Goal: Transaction & Acquisition: Purchase product/service

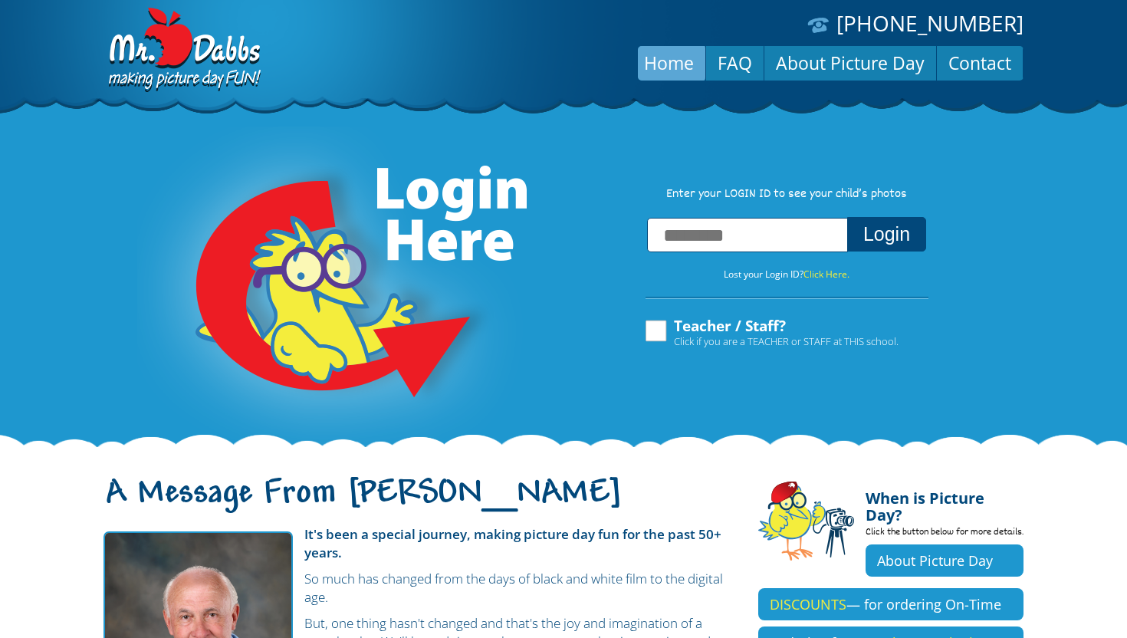
click at [745, 232] on input "text" at bounding box center [747, 235] width 201 height 34
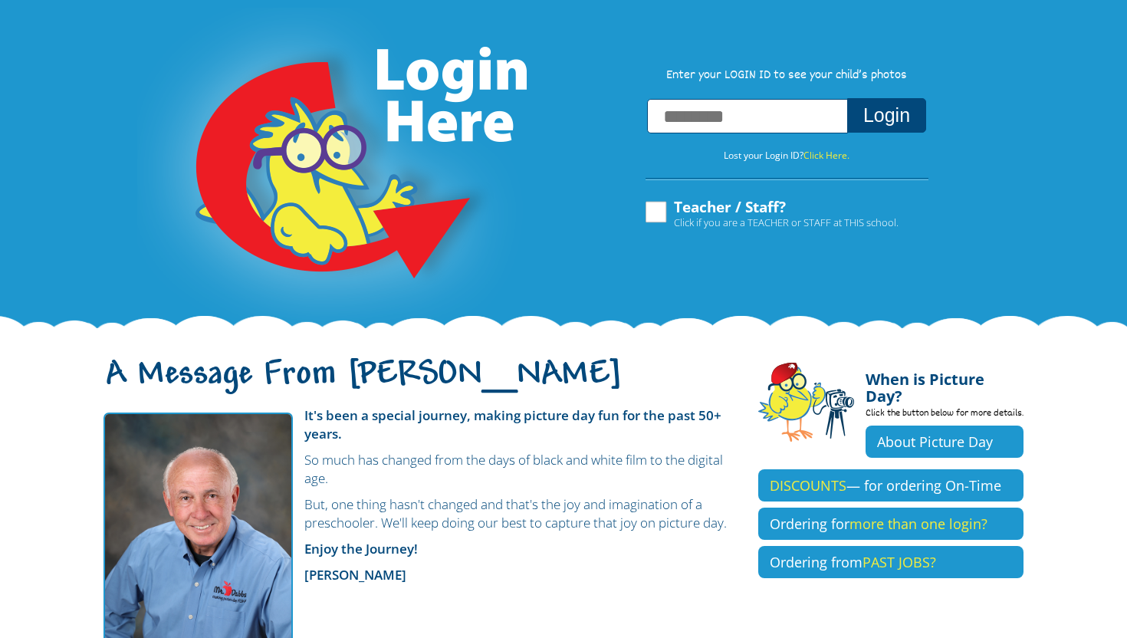
scroll to position [117, 0]
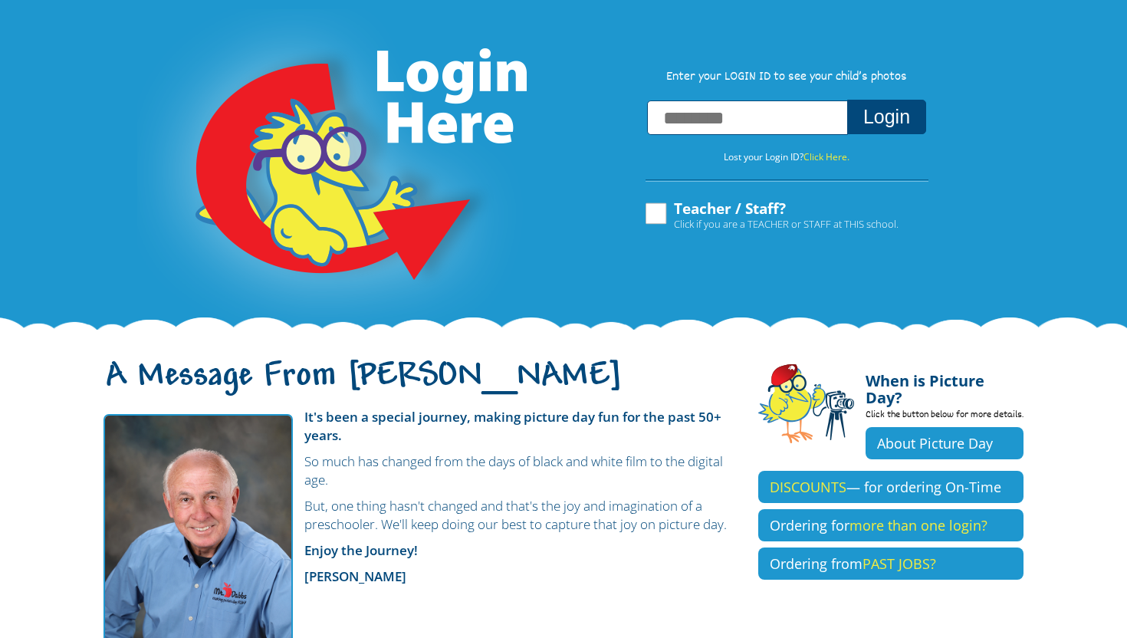
click at [780, 117] on input "text" at bounding box center [747, 117] width 201 height 34
click at [654, 218] on label "Teacher / Staff? Click if you are a TEACHER or STAFF at THIS school." at bounding box center [770, 215] width 255 height 29
click at [744, 117] on input "text" at bounding box center [747, 117] width 201 height 34
type input "**********"
click at [847, 100] on button "Login" at bounding box center [886, 117] width 79 height 34
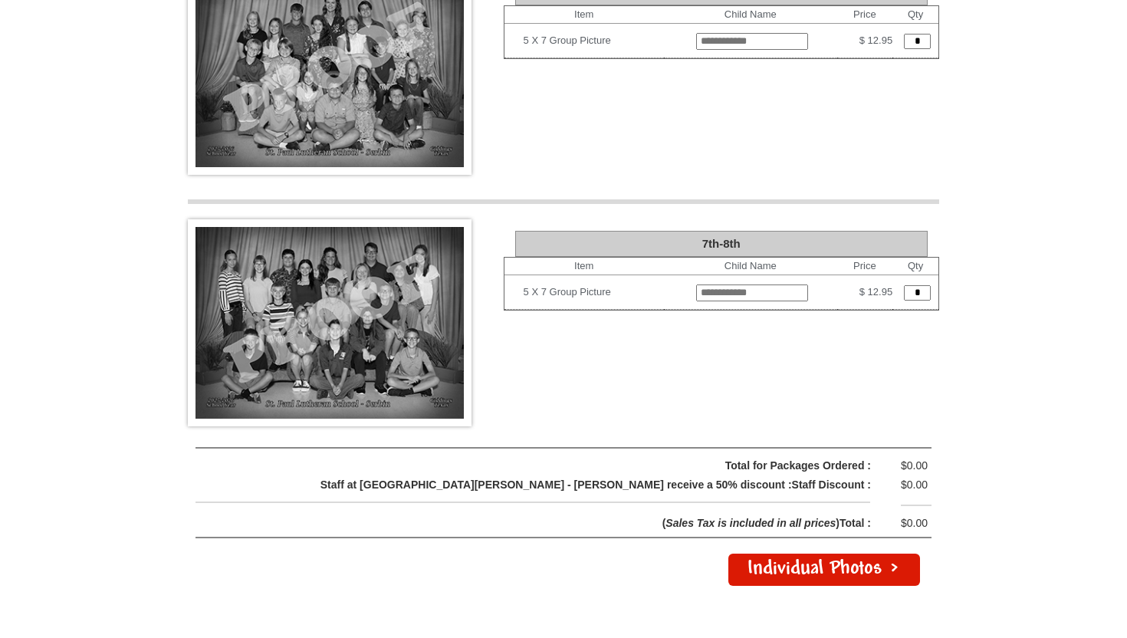
scroll to position [3091, 0]
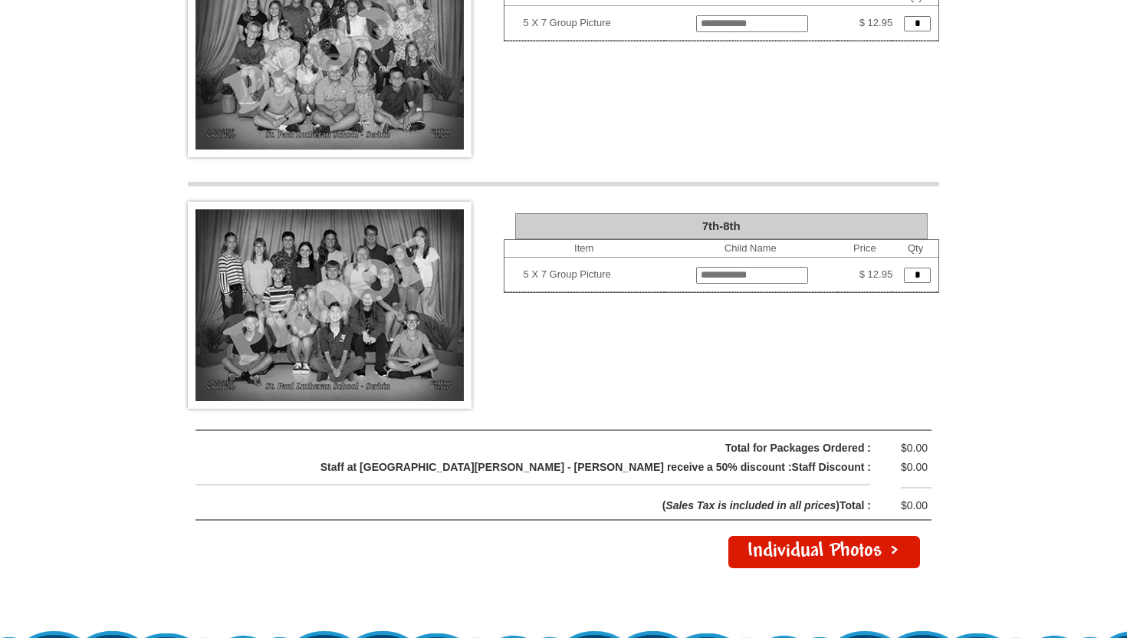
click at [806, 536] on link "Individual Photos >" at bounding box center [824, 552] width 192 height 32
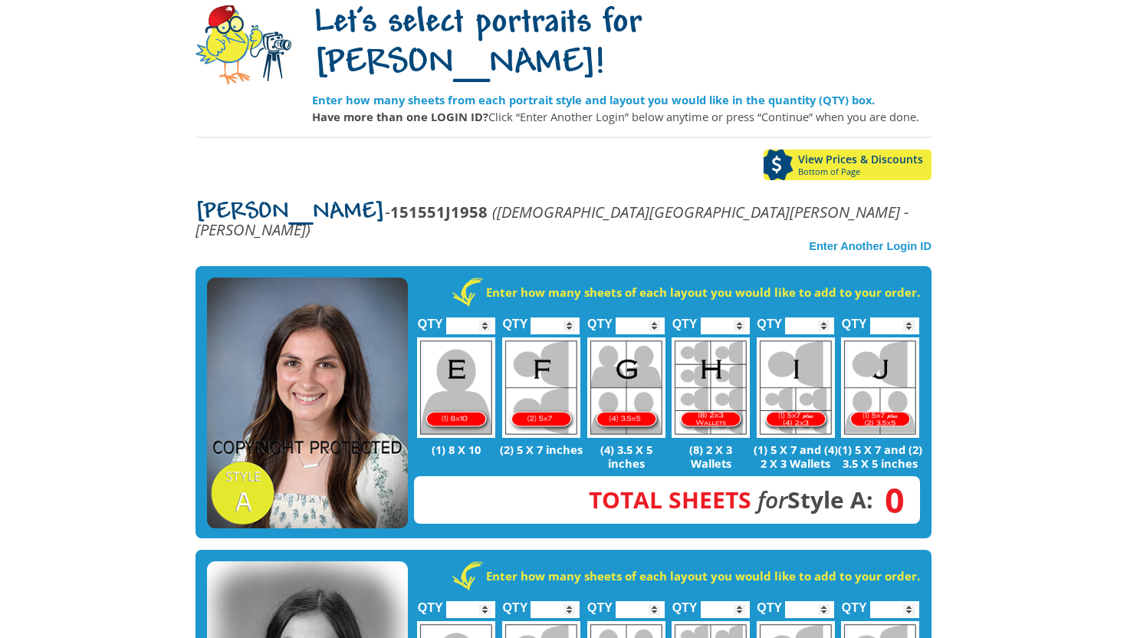
scroll to position [145, 0]
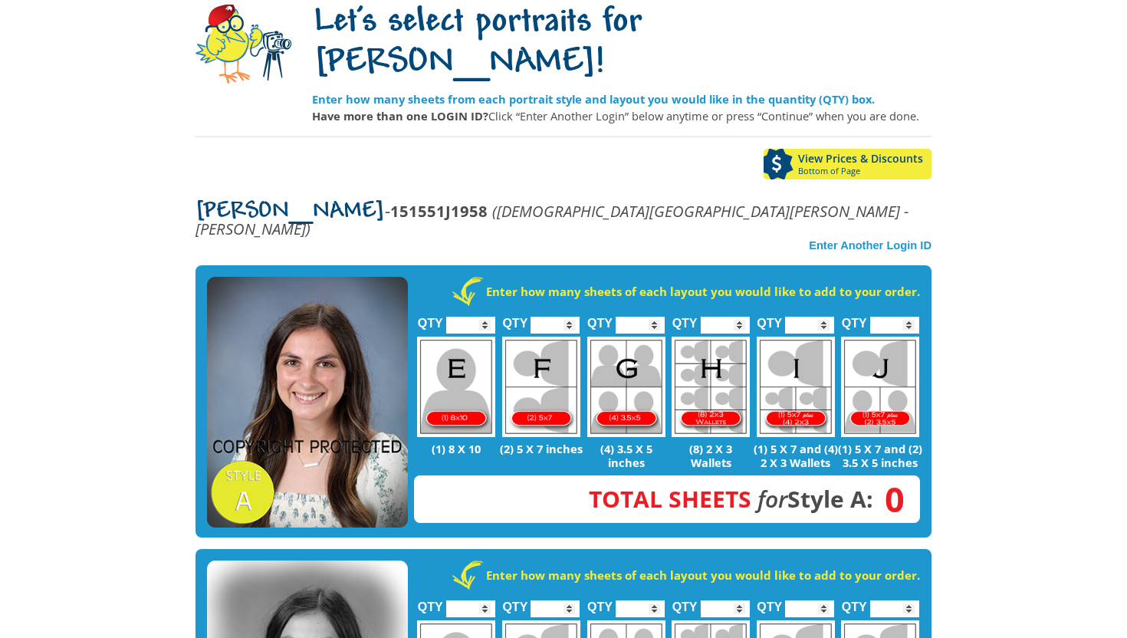
click at [296, 347] on img at bounding box center [307, 402] width 201 height 251
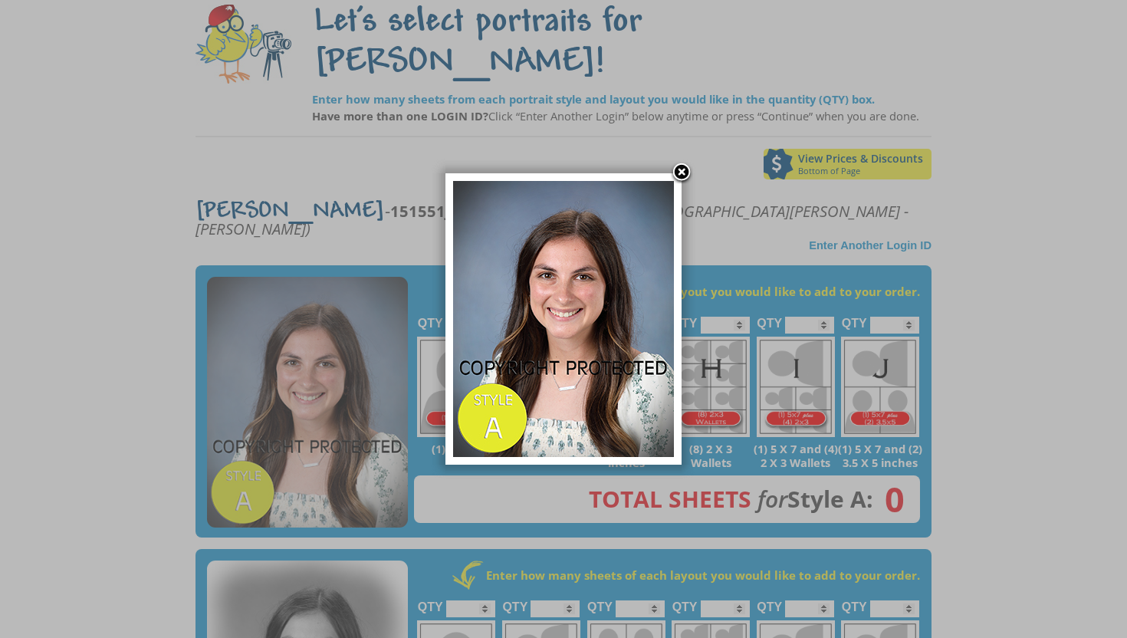
click at [679, 169] on link at bounding box center [681, 173] width 23 height 23
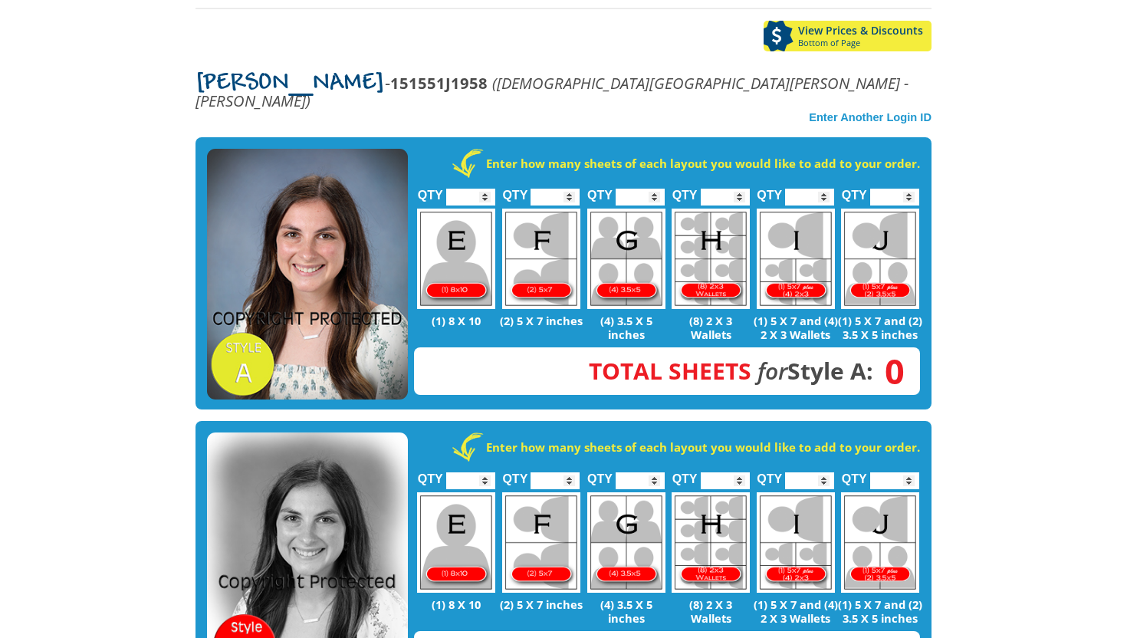
scroll to position [262, 0]
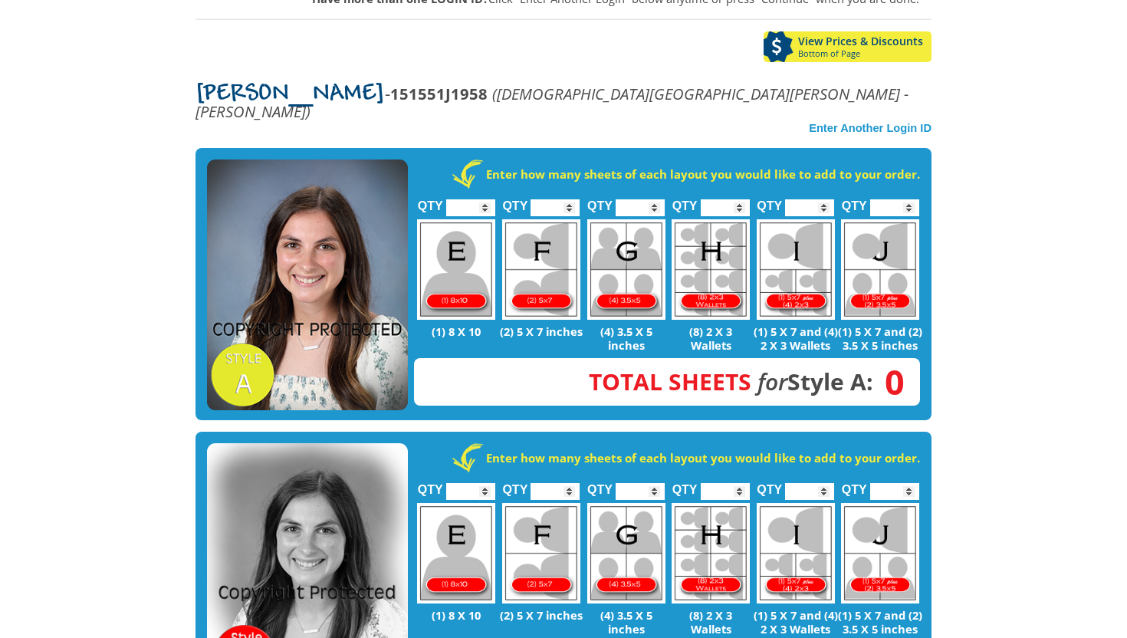
click at [344, 238] on img at bounding box center [307, 284] width 201 height 251
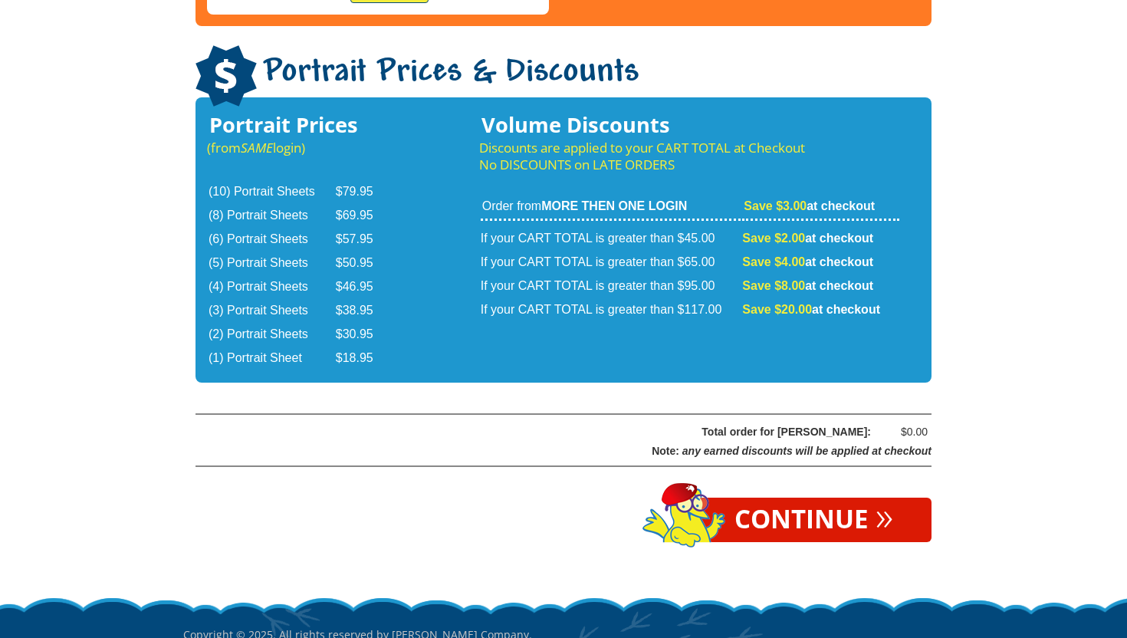
scroll to position [2563, 0]
